Goal: Task Accomplishment & Management: Manage account settings

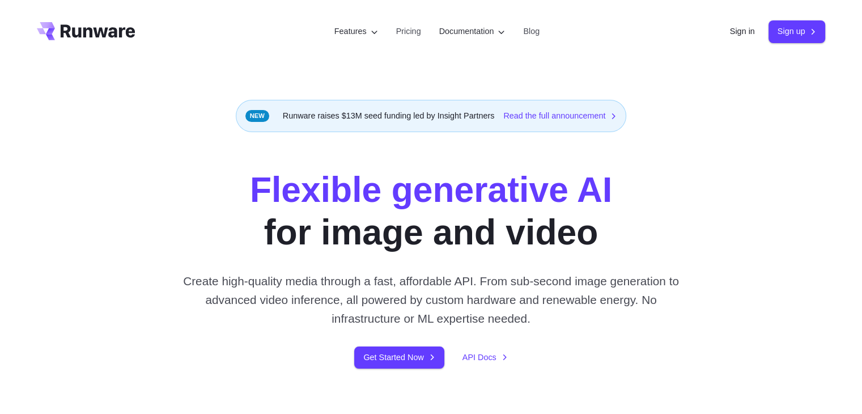
click at [745, 24] on div "Sign in Sign up" at bounding box center [778, 31] width 96 height 22
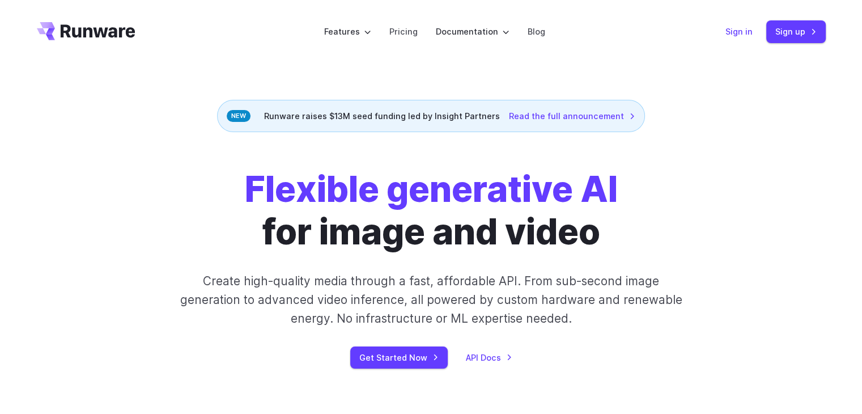
click at [739, 33] on link "Sign in" at bounding box center [738, 31] width 27 height 13
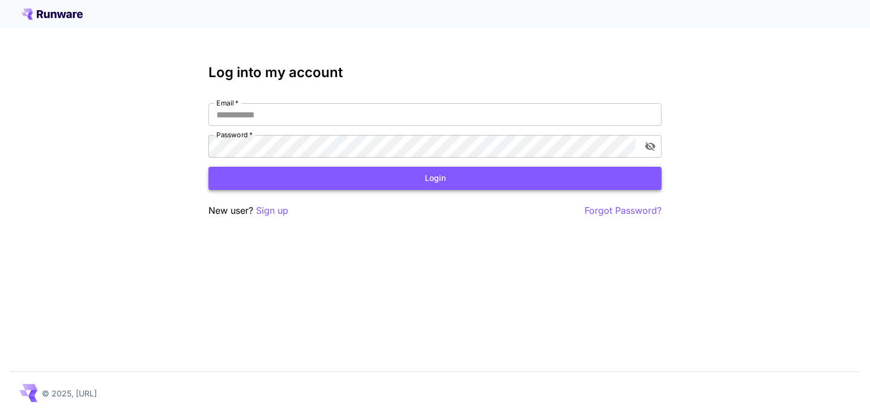
type input "**********"
click at [529, 171] on button "Login" at bounding box center [434, 178] width 453 height 23
